Goal: Information Seeking & Learning: Check status

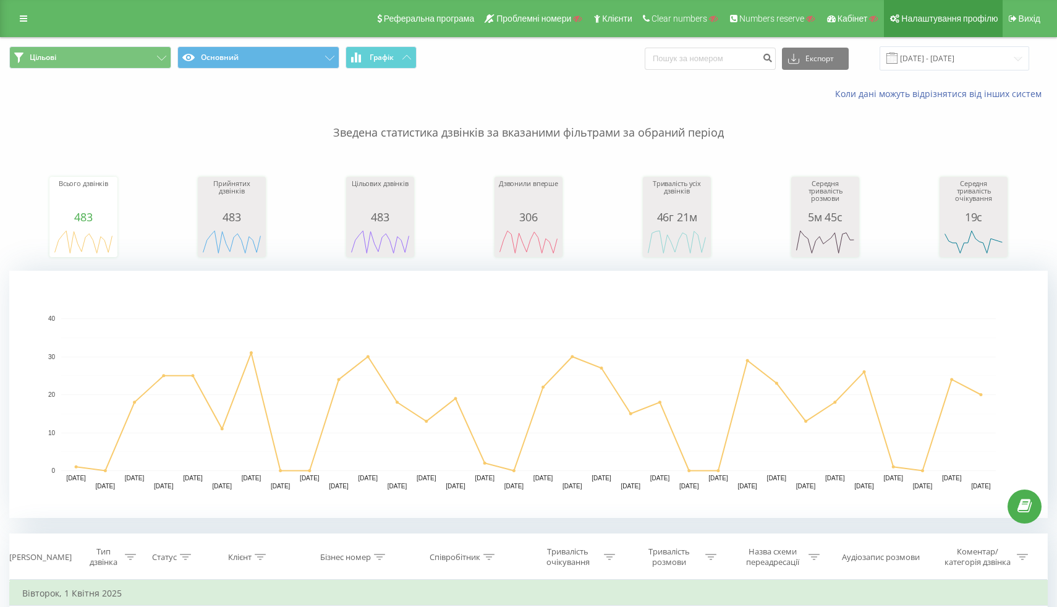
click at [933, 19] on span "Налаштування профілю" at bounding box center [949, 19] width 96 height 10
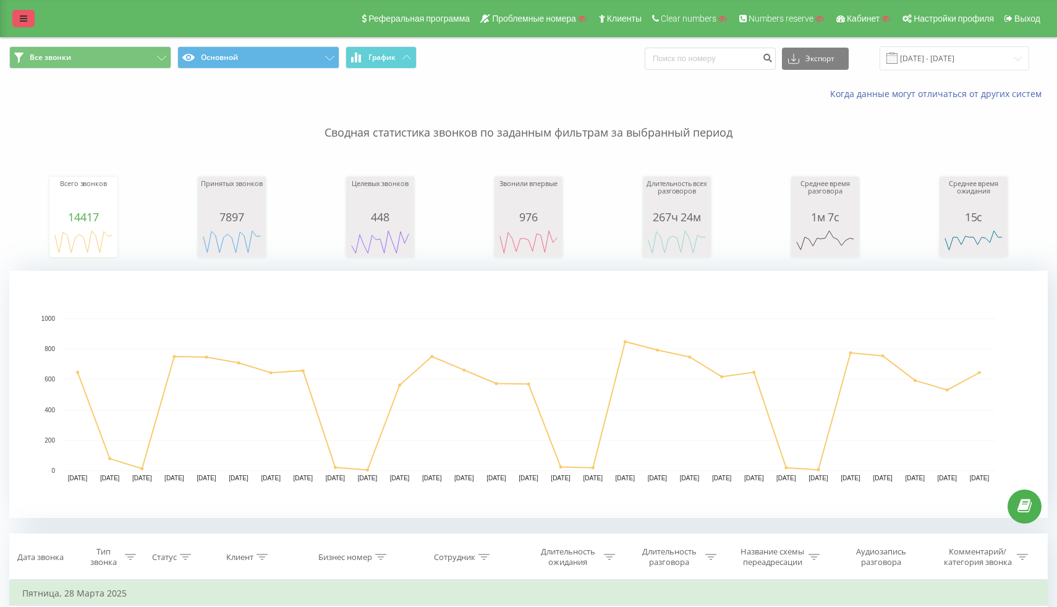
click at [18, 17] on link at bounding box center [23, 18] width 22 height 17
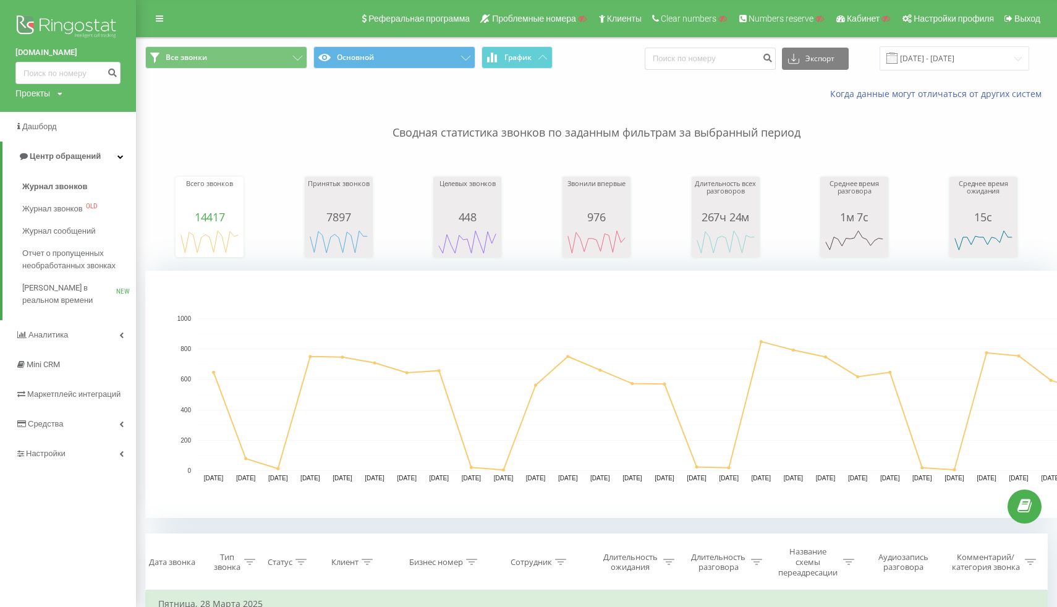
click at [239, 72] on div "Все звонки Основной График Экспорт .csv .xls .xlsx 28.02.2025 - 28.03.2025" at bounding box center [597, 58] width 920 height 41
click at [256, 44] on div "Все звонки Основной График Экспорт .csv .xls .xlsx 28.02.2025 - 28.03.2025" at bounding box center [597, 58] width 920 height 41
click at [254, 59] on button "Все звонки" at bounding box center [226, 57] width 162 height 22
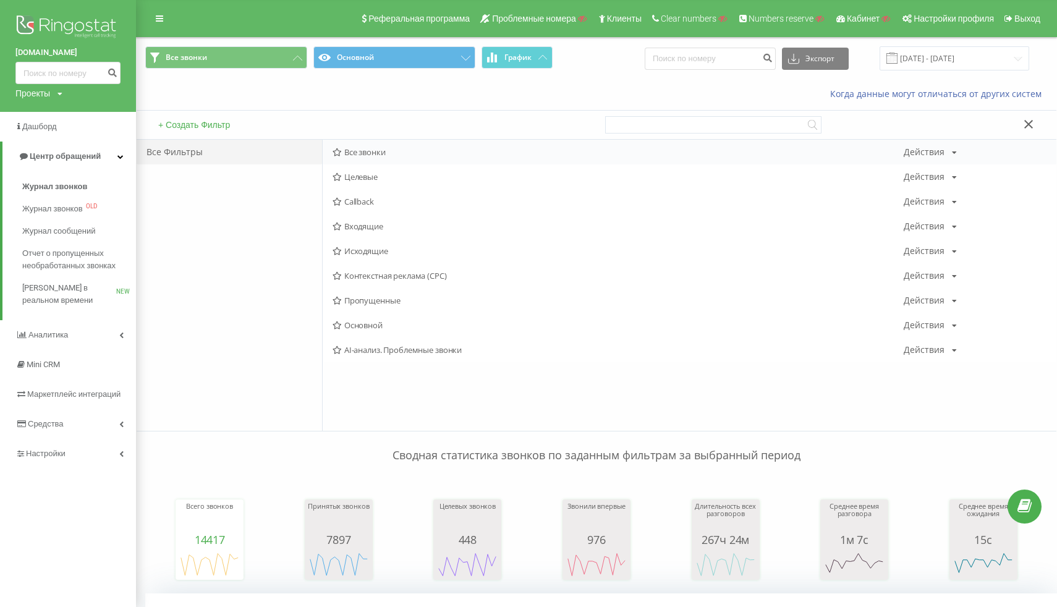
click at [372, 155] on span "Все звонки" at bounding box center [618, 152] width 571 height 9
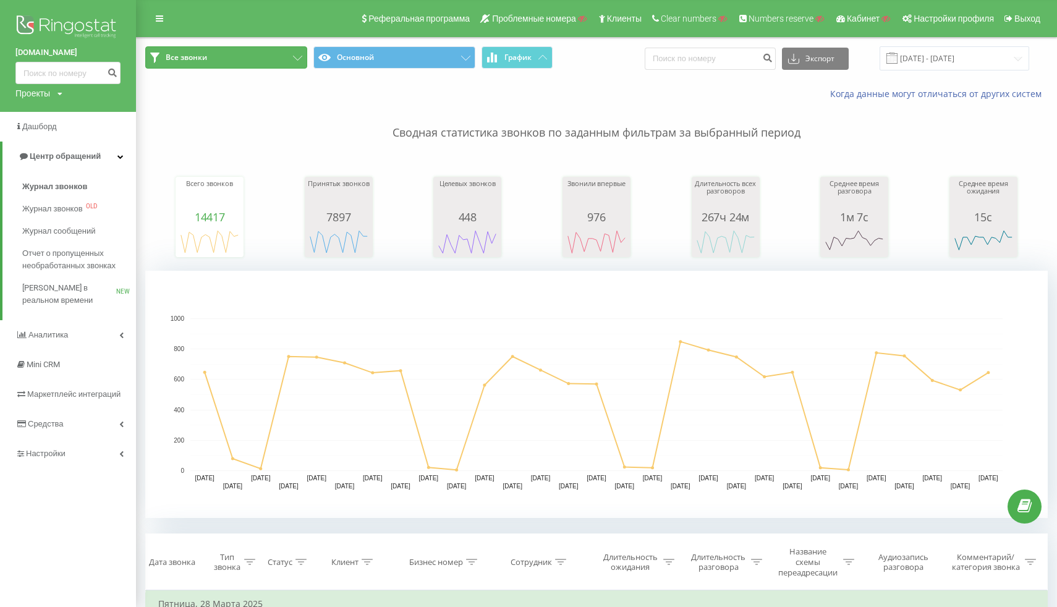
click at [232, 66] on button "Все звонки" at bounding box center [226, 57] width 162 height 22
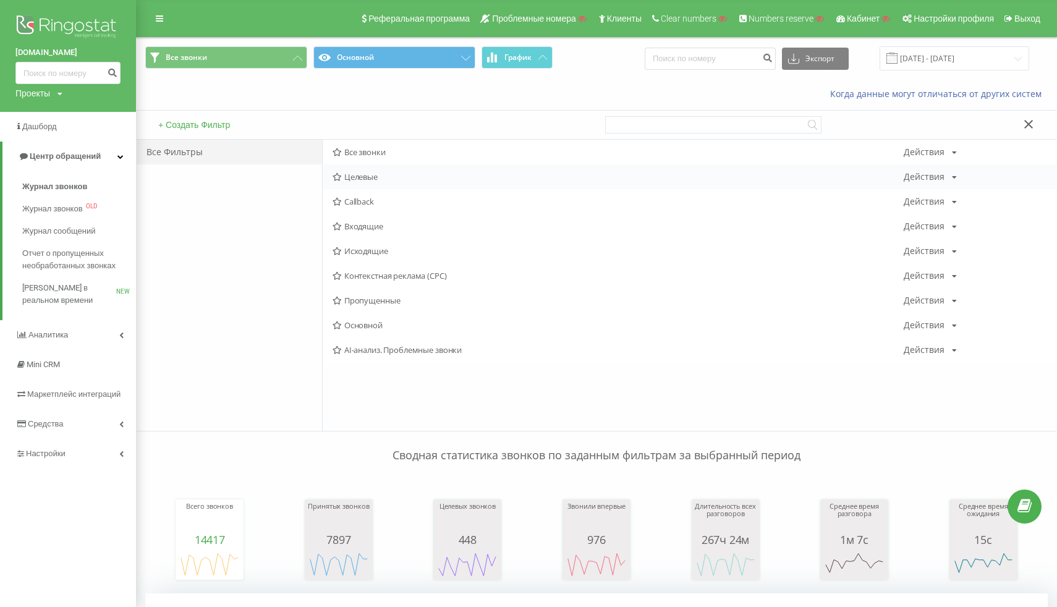
click at [342, 181] on span "Целевые" at bounding box center [618, 176] width 571 height 9
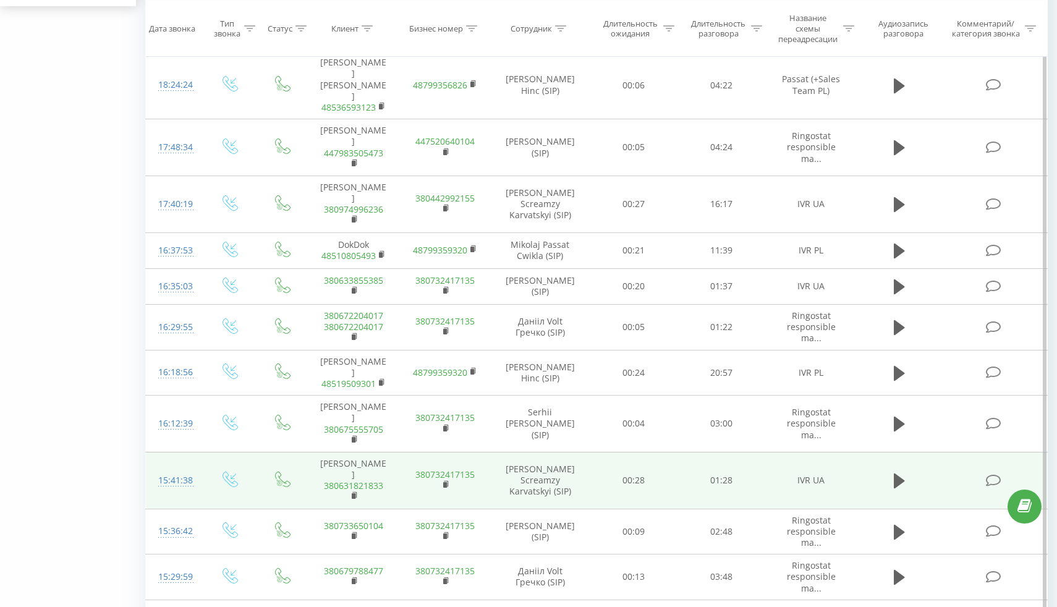
scroll to position [678, 0]
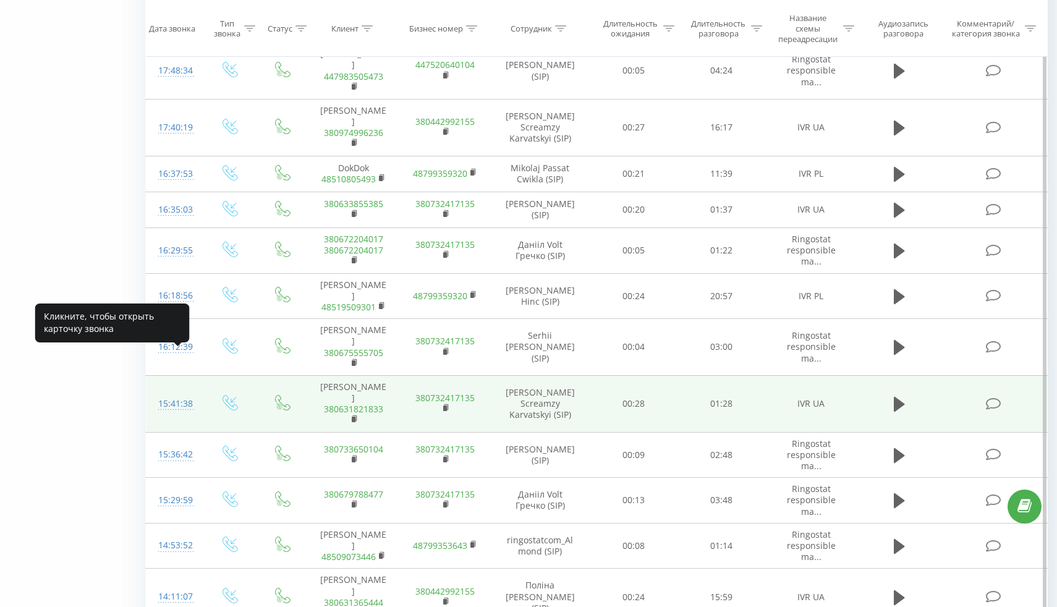
click at [176, 392] on div "15:41:38" at bounding box center [174, 404] width 32 height 24
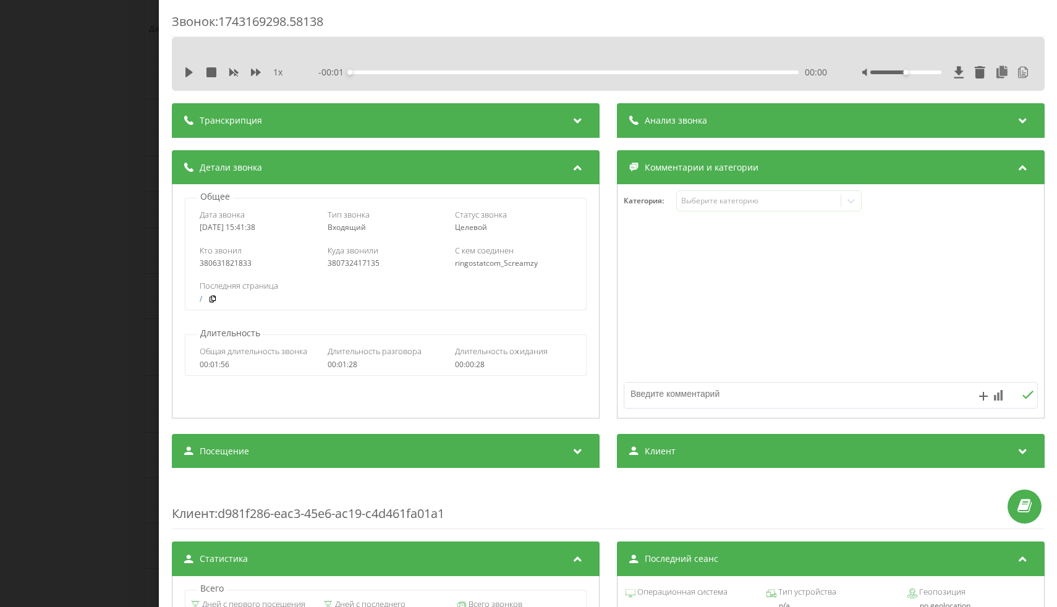
click at [262, 131] on div "Транскрипция" at bounding box center [386, 120] width 428 height 35
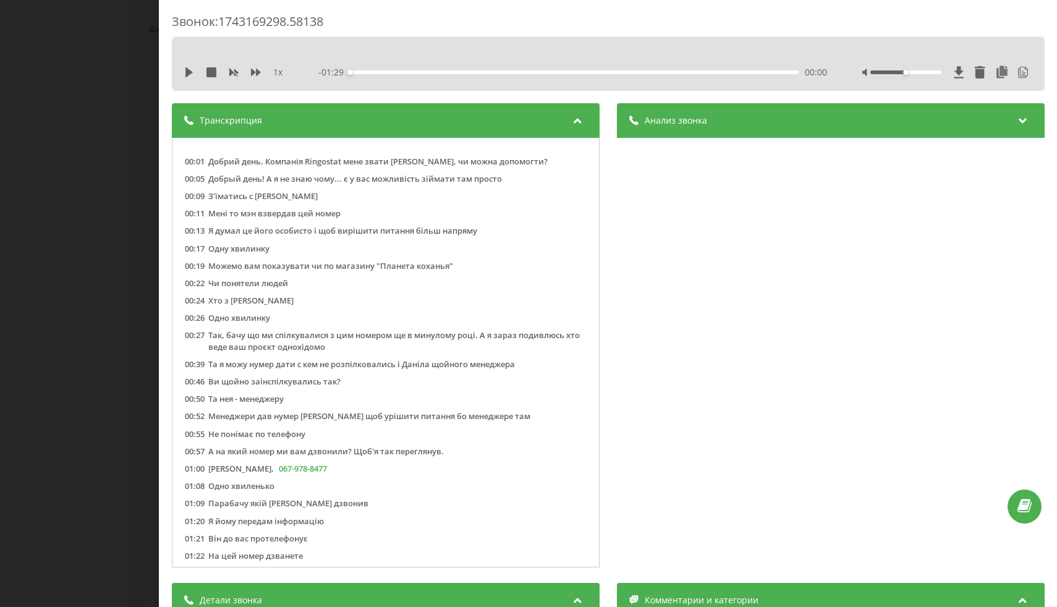
click at [702, 130] on div "Анализ звонка" at bounding box center [830, 120] width 428 height 35
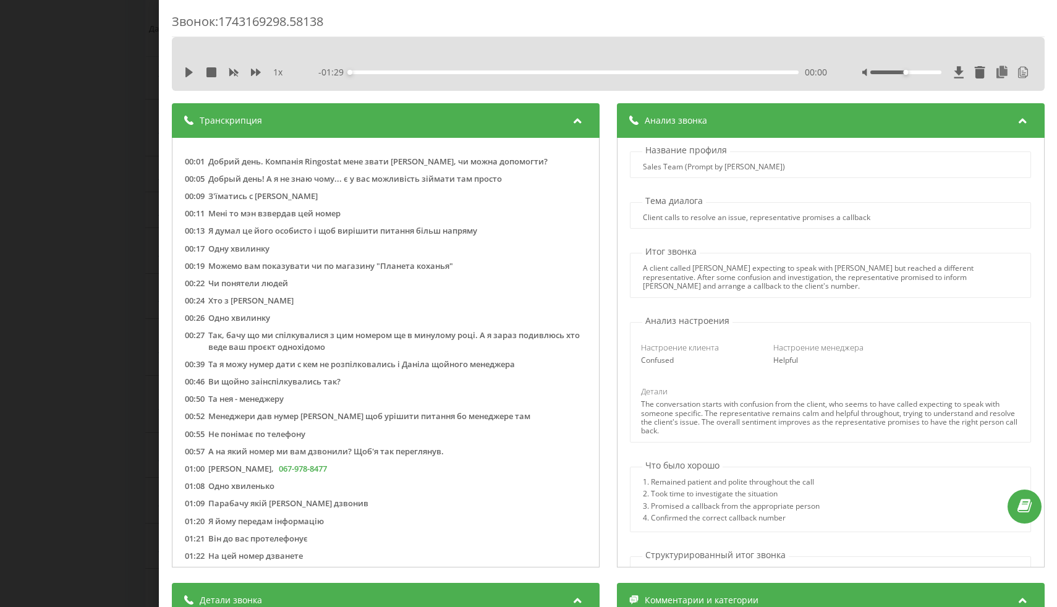
click at [505, 113] on div "Транскрипция" at bounding box center [386, 120] width 428 height 35
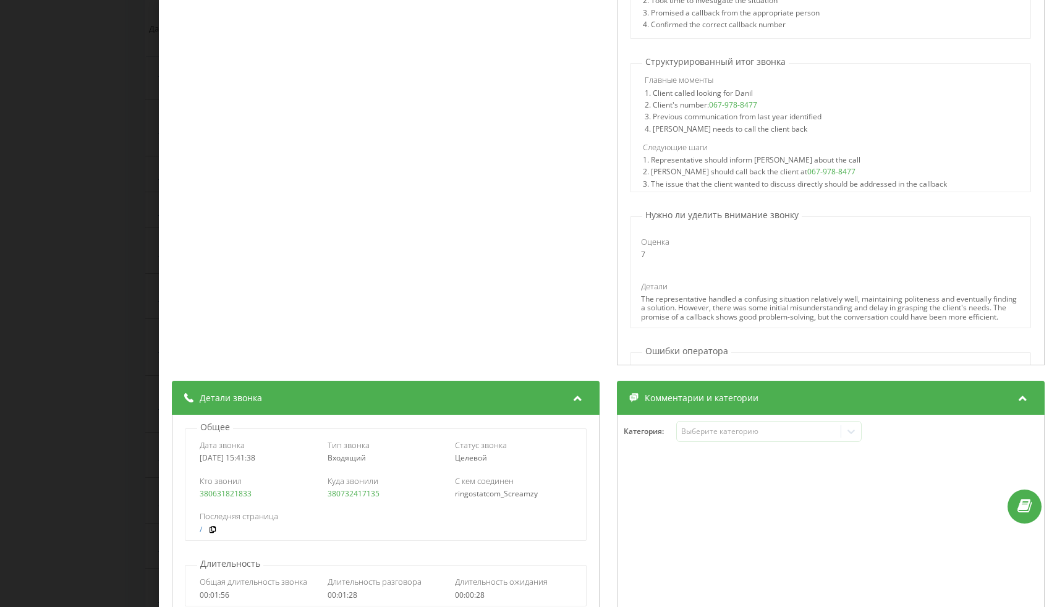
scroll to position [286, 0]
click at [103, 242] on div "Звонок : 1743169298.58138 1 x - 01:29 00:00 00:00 Транскрипция 00:01 Добрий ден…" at bounding box center [528, 303] width 1057 height 607
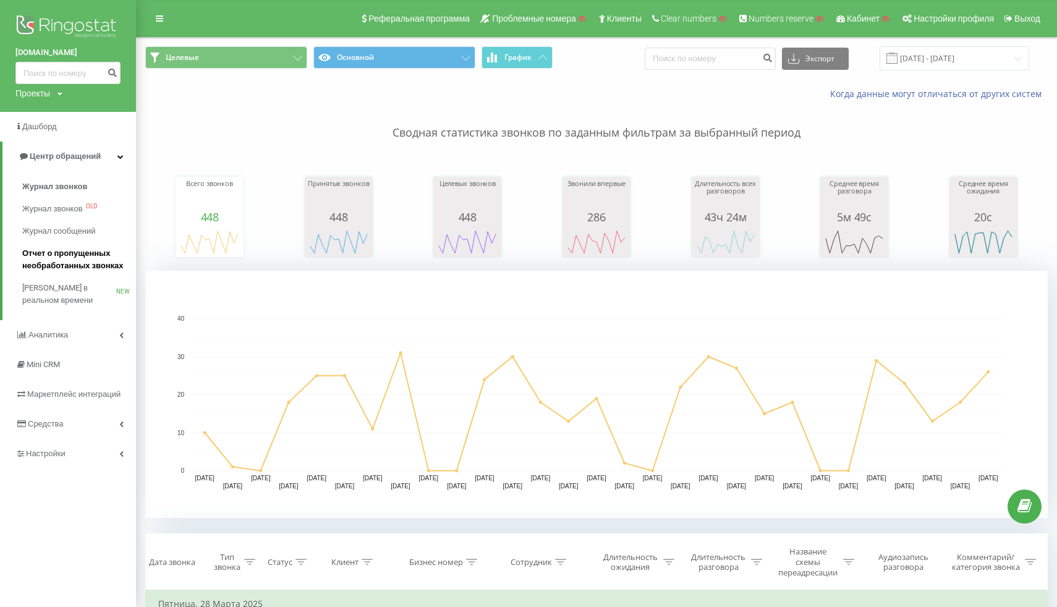
click at [82, 267] on span "Отчет о пропущенных необработанных звонках" at bounding box center [76, 259] width 108 height 25
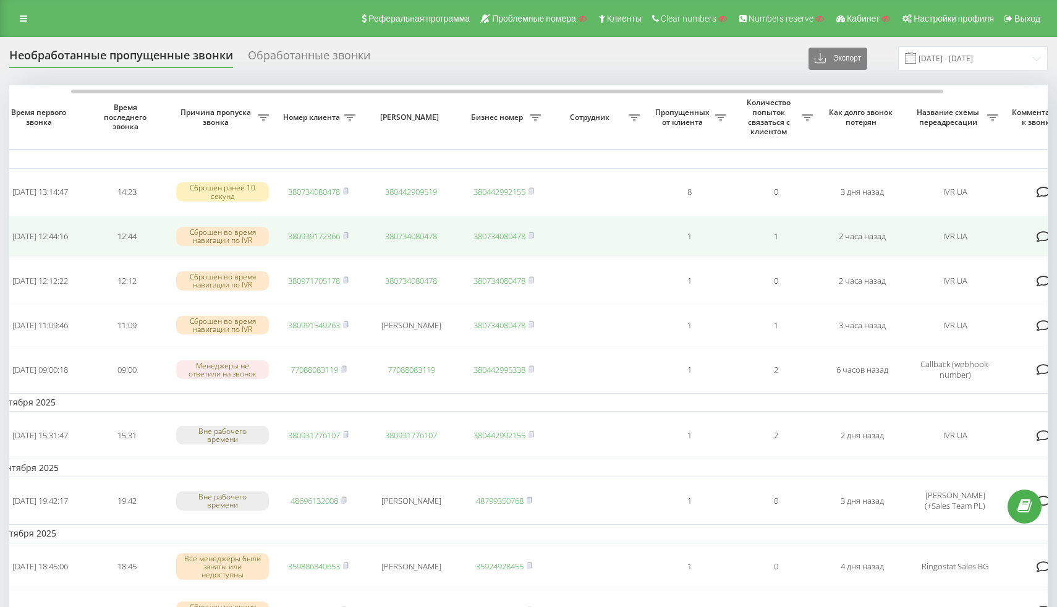
scroll to position [0, 79]
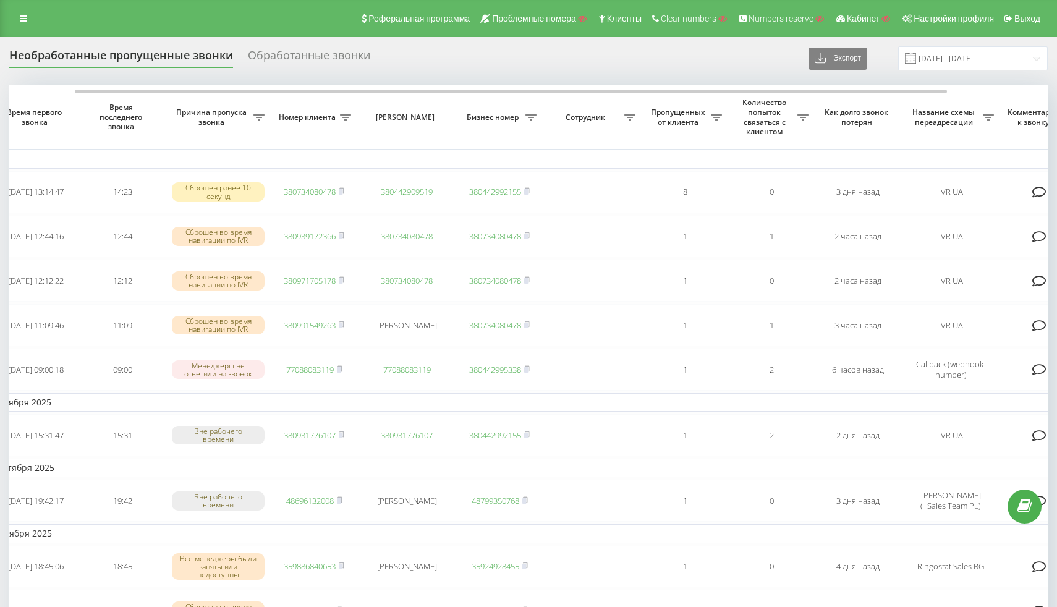
click at [265, 67] on div "Обработанные звонки" at bounding box center [309, 58] width 122 height 19
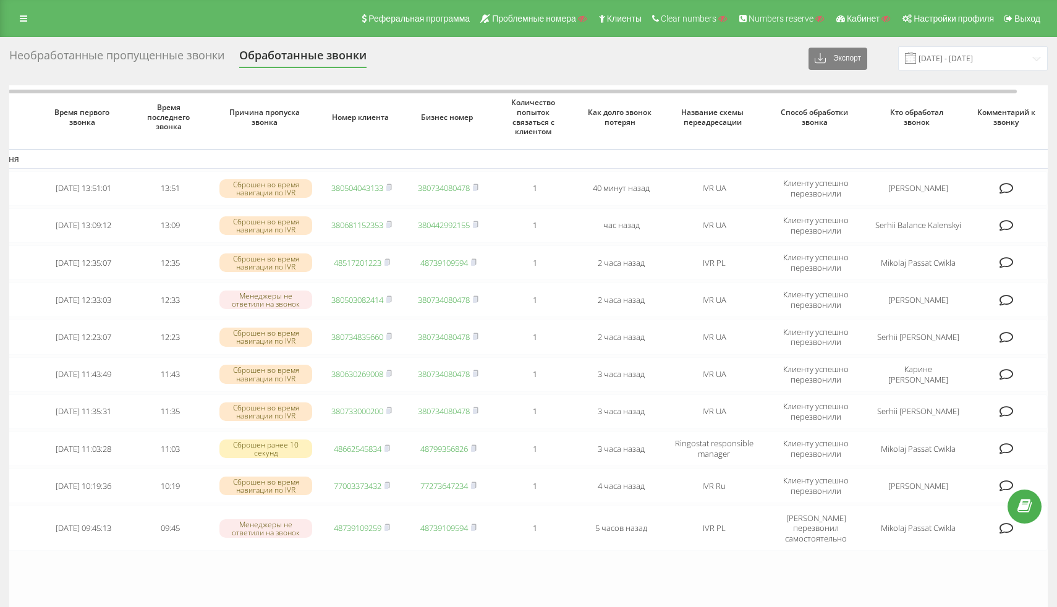
click at [10, 22] on div "Реферальная программа Проблемные номера Клиенты Clear numbers Numbers reserve К…" at bounding box center [528, 18] width 1057 height 37
click at [23, 20] on icon at bounding box center [23, 18] width 7 height 9
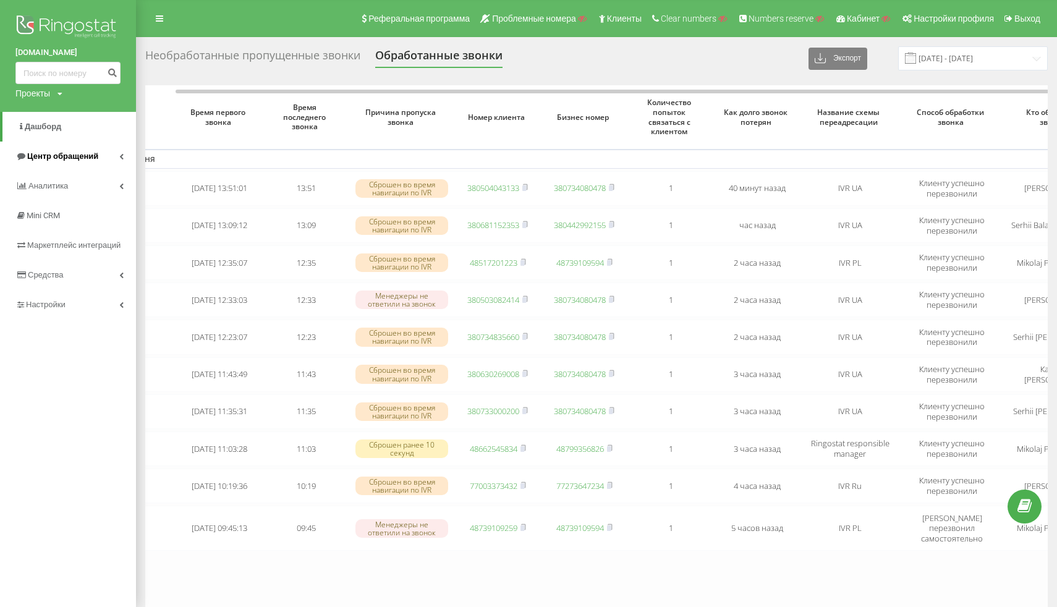
click at [90, 159] on span "Центр обращений" at bounding box center [62, 155] width 71 height 9
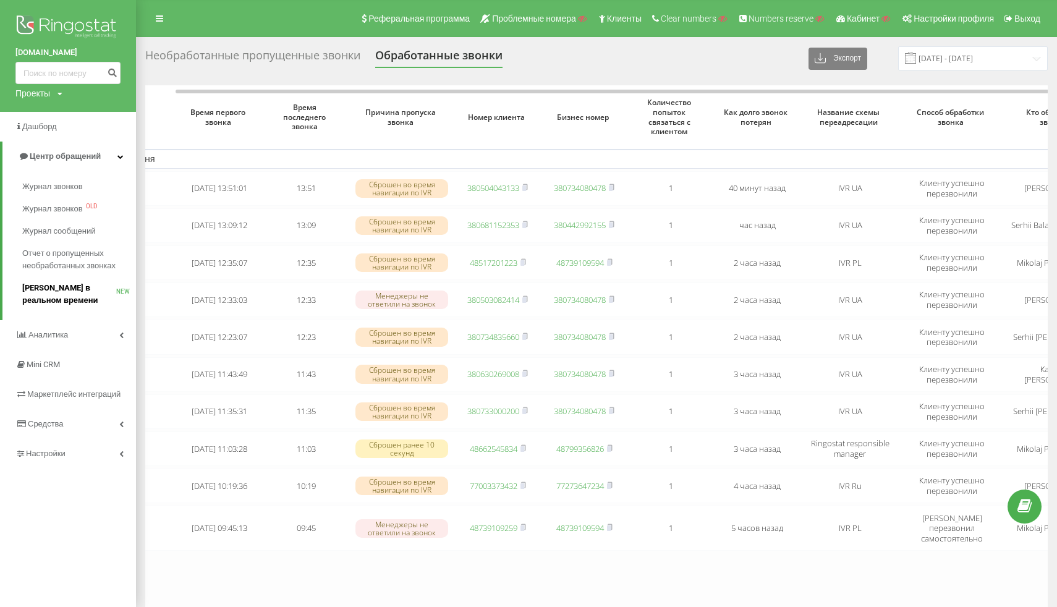
click at [66, 294] on span "[PERSON_NAME] в реальном времени" at bounding box center [69, 294] width 94 height 25
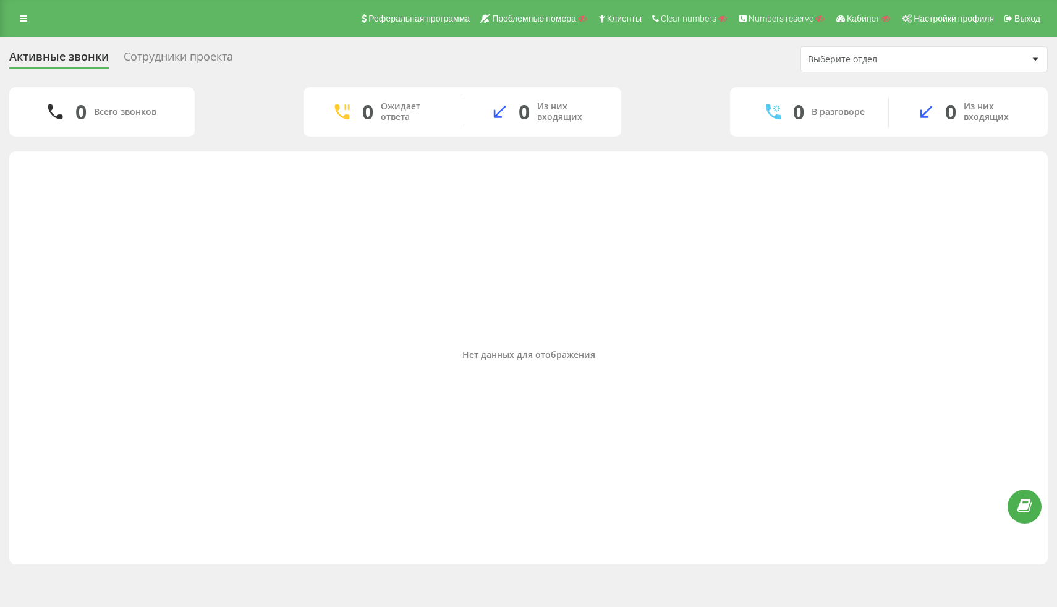
click at [211, 54] on div "Сотрудники проекта" at bounding box center [178, 59] width 109 height 19
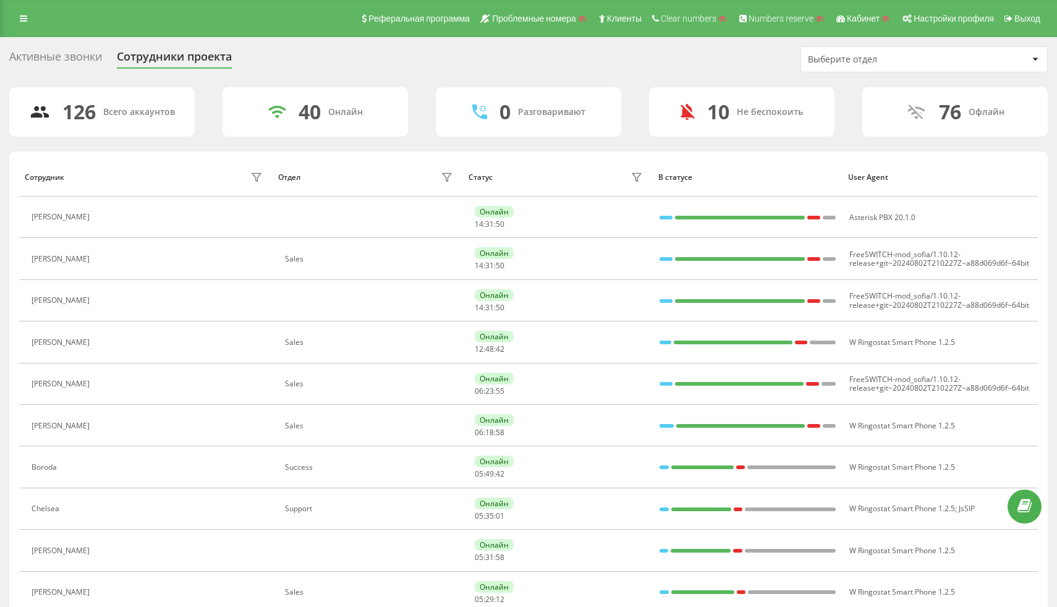
click at [868, 61] on div "Выберите отдел" at bounding box center [882, 59] width 148 height 11
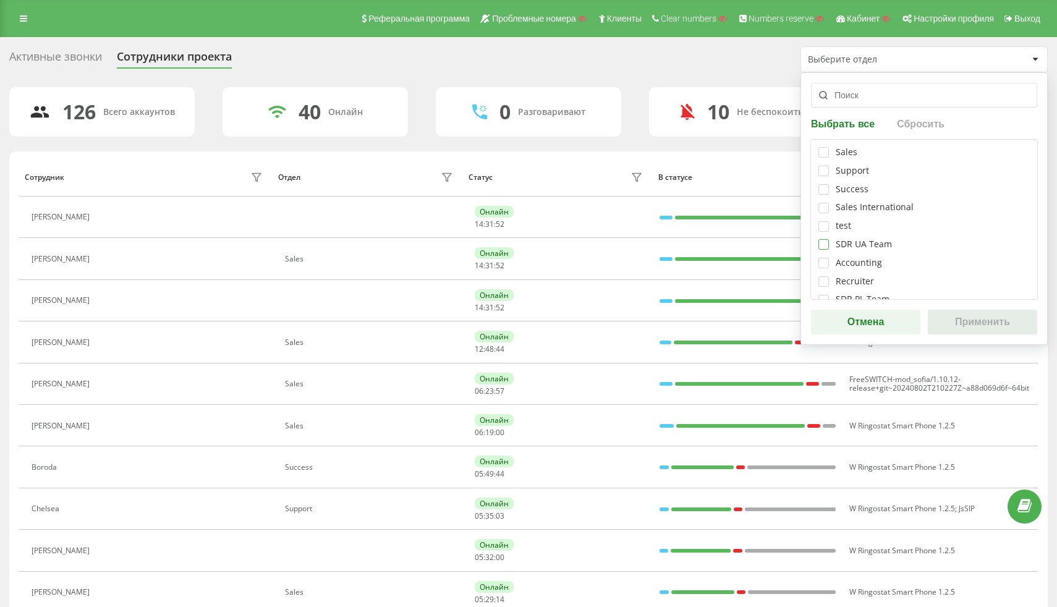
click at [824, 239] on label at bounding box center [824, 239] width 11 height 0
checkbox input "true"
click at [968, 334] on button "Применить" at bounding box center [982, 322] width 109 height 25
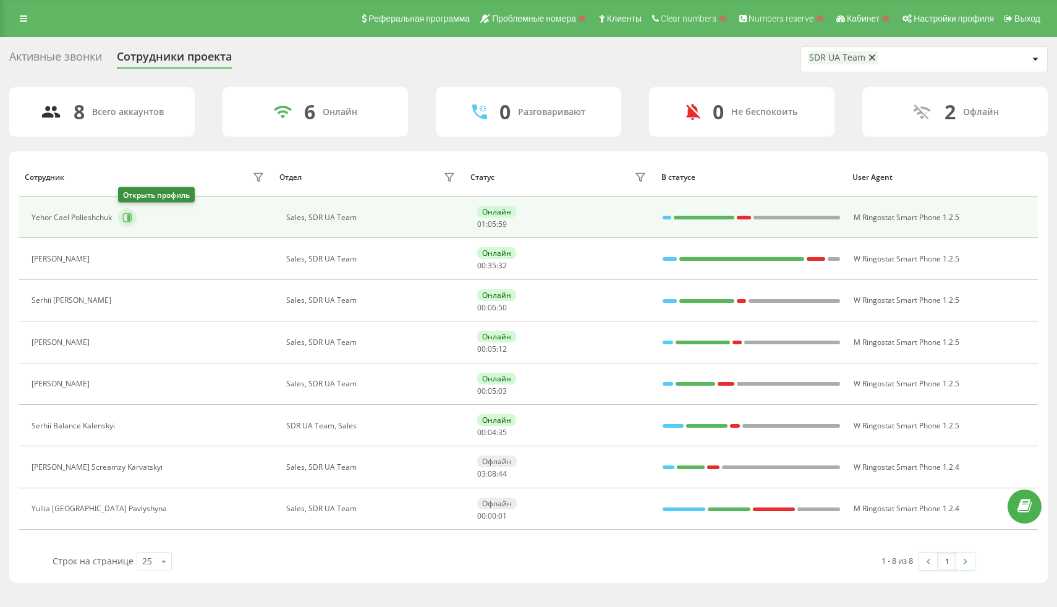
click at [125, 219] on icon at bounding box center [127, 218] width 10 height 10
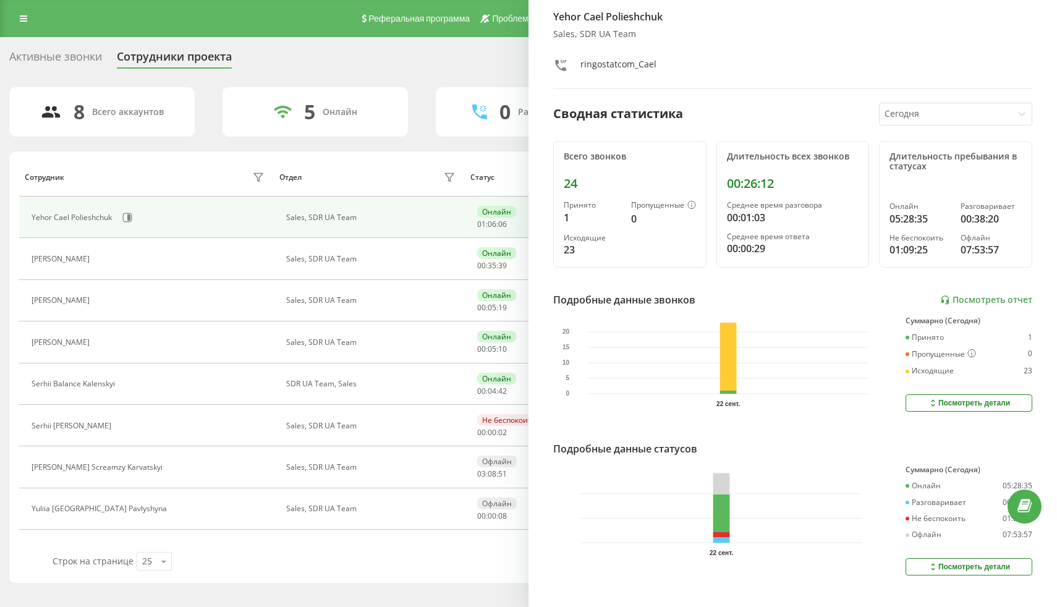
scroll to position [53, 0]
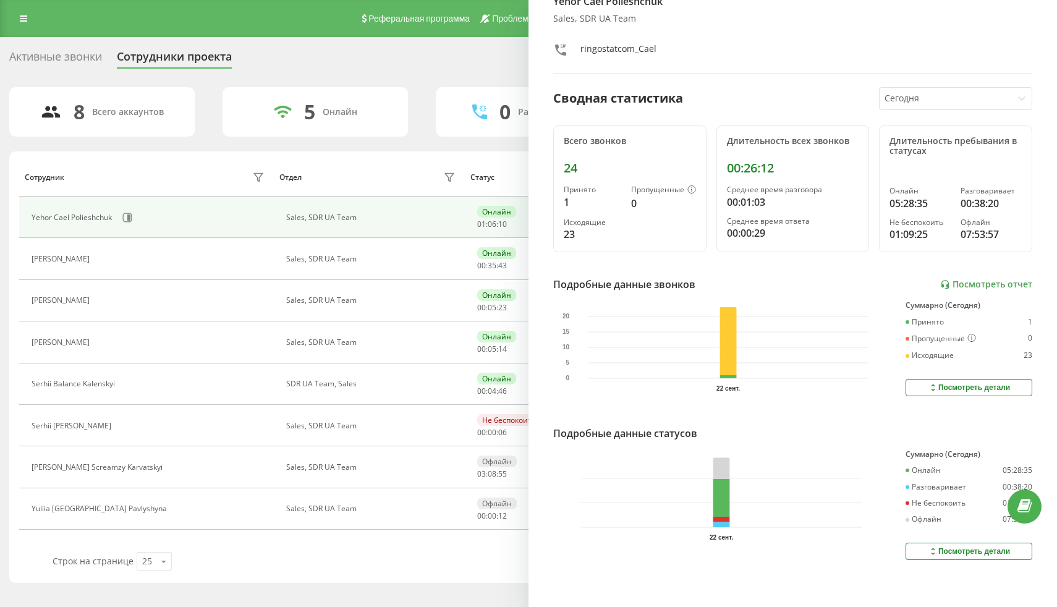
click at [938, 383] on div "Посмотреть детали" at bounding box center [969, 388] width 82 height 10
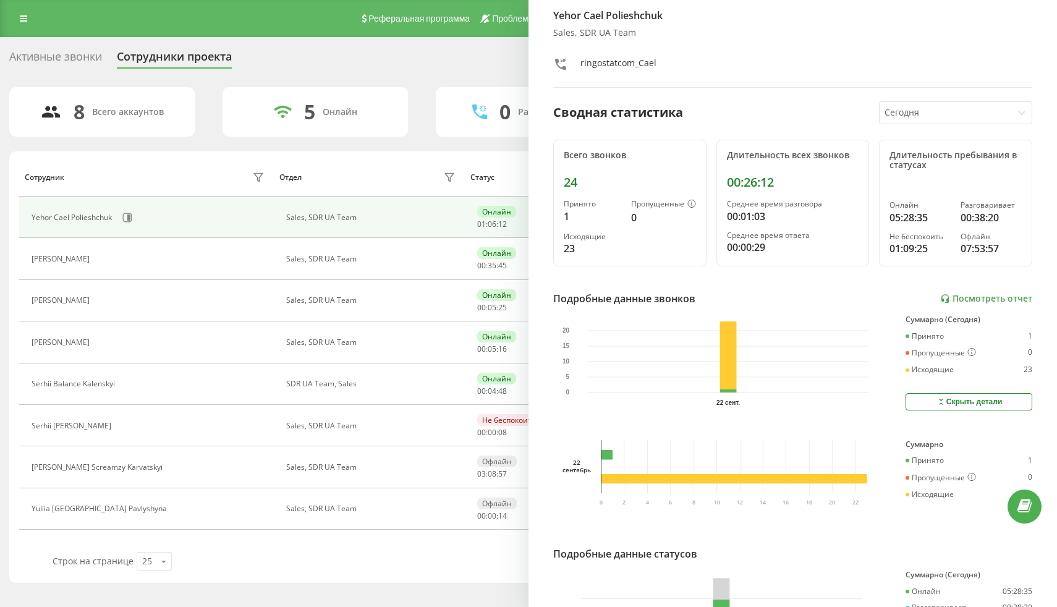
scroll to position [28, 0]
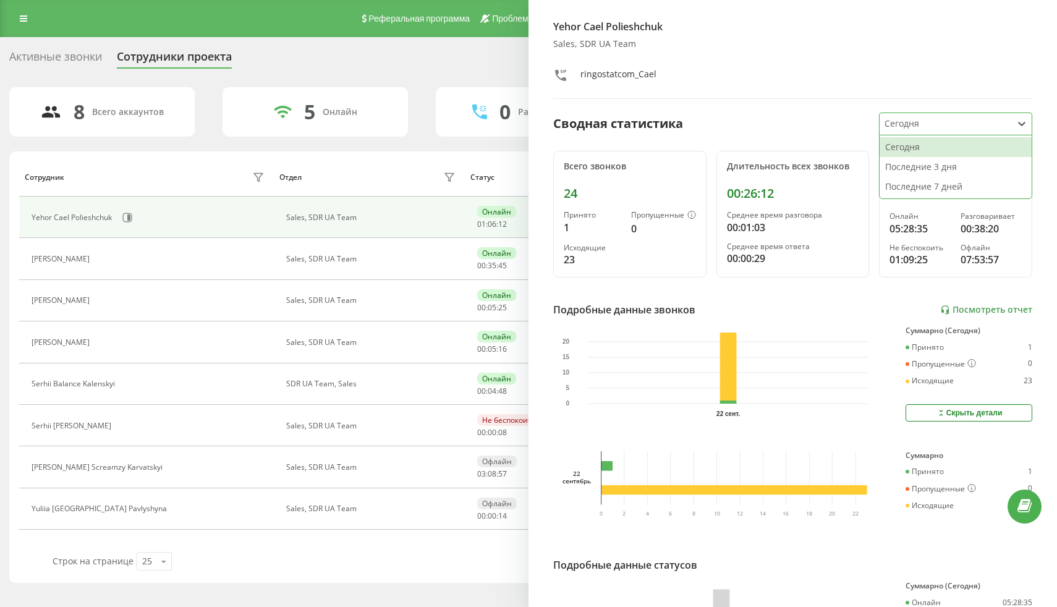
click at [921, 126] on div at bounding box center [946, 124] width 123 height 14
click at [956, 309] on link "Посмотреть отчет" at bounding box center [986, 310] width 92 height 11
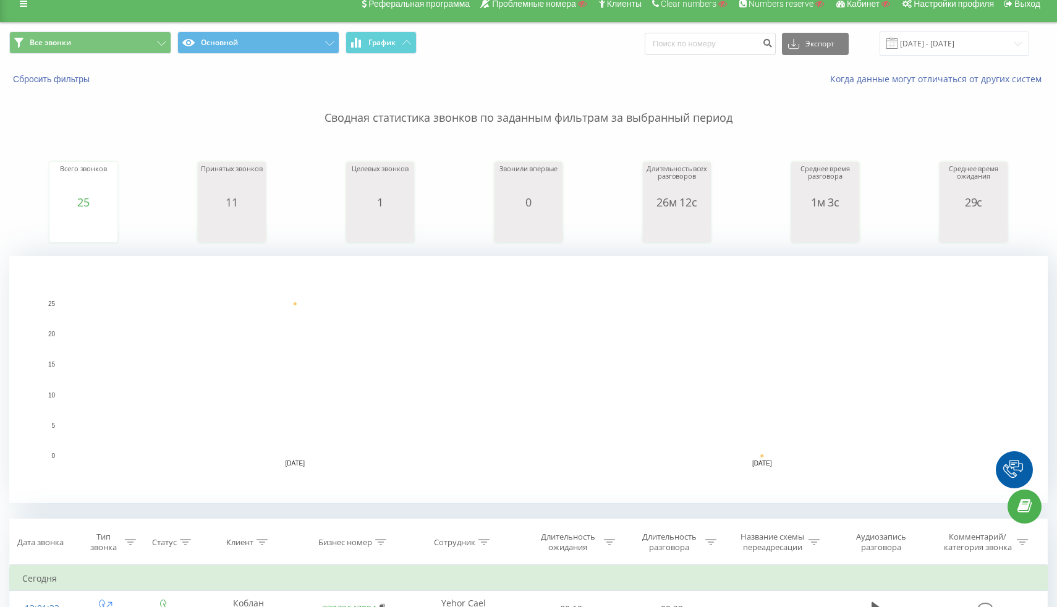
scroll to position [12, 0]
